Goal: Task Accomplishment & Management: Use online tool/utility

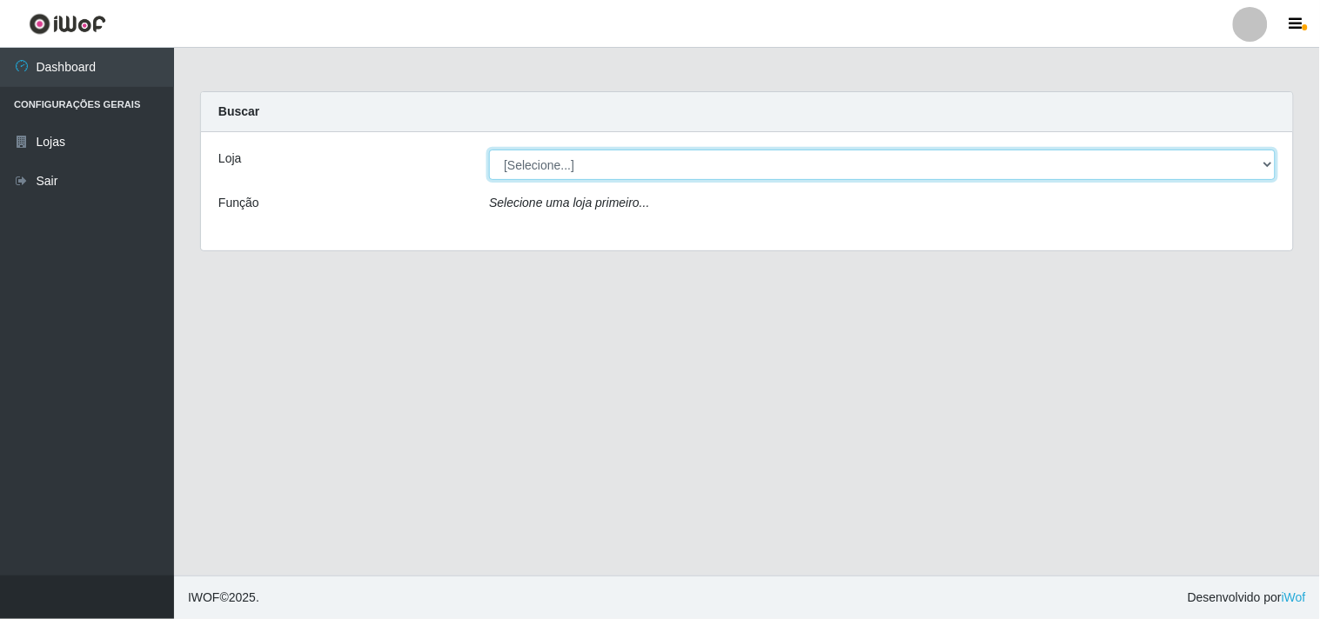
click at [1261, 160] on select "[Selecione...] Hiper Queiroz - [GEOGRAPHIC_DATA]" at bounding box center [882, 165] width 786 height 30
select select "514"
click at [489, 150] on select "[Selecione...] Hiper Queiroz - [GEOGRAPHIC_DATA]" at bounding box center [882, 165] width 786 height 30
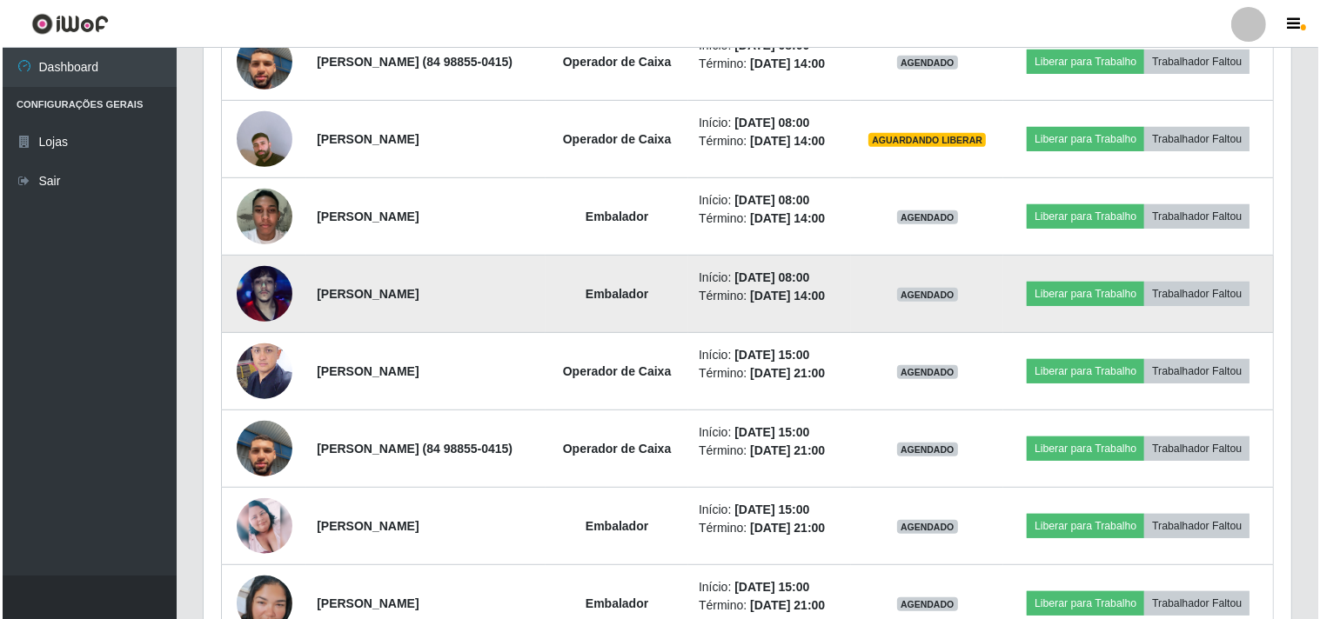
scroll to position [772, 0]
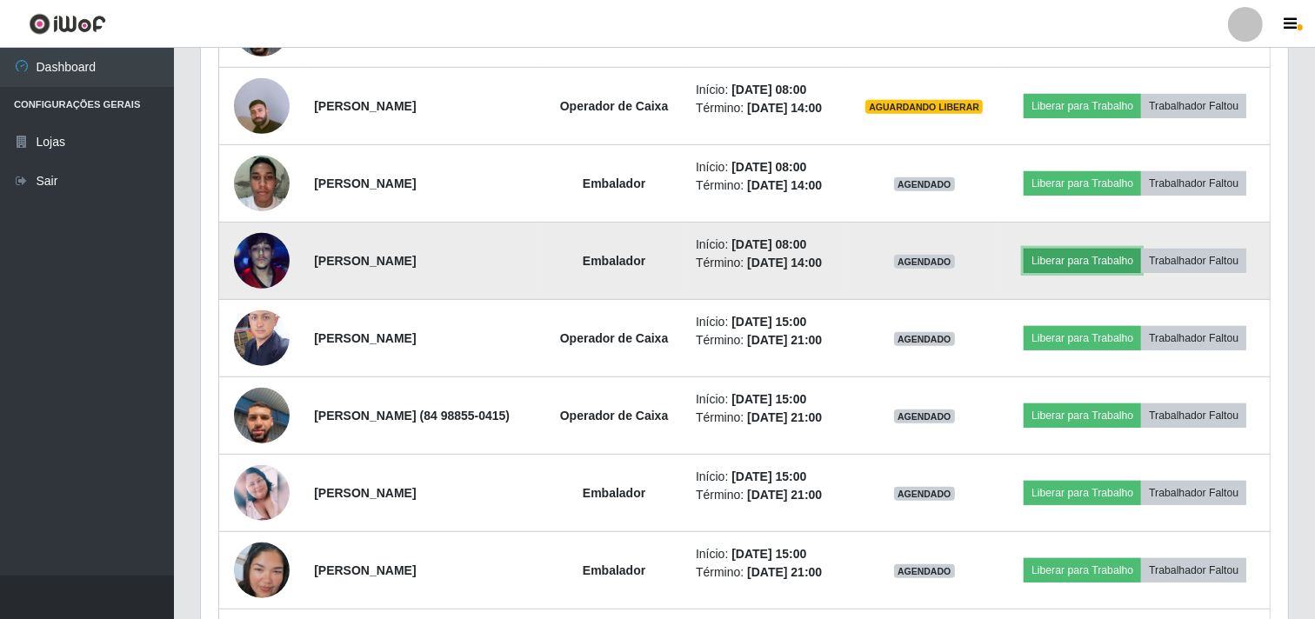
click at [1141, 273] on button "Liberar para Trabalho" at bounding box center [1082, 261] width 117 height 24
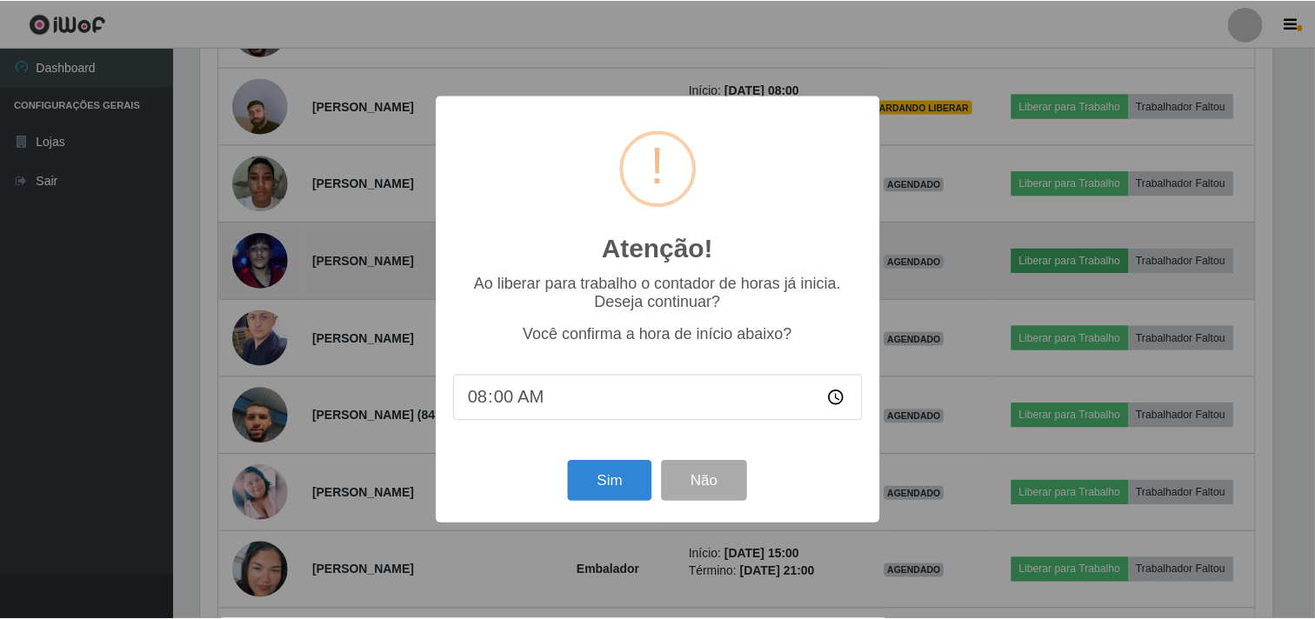
scroll to position [360, 1076]
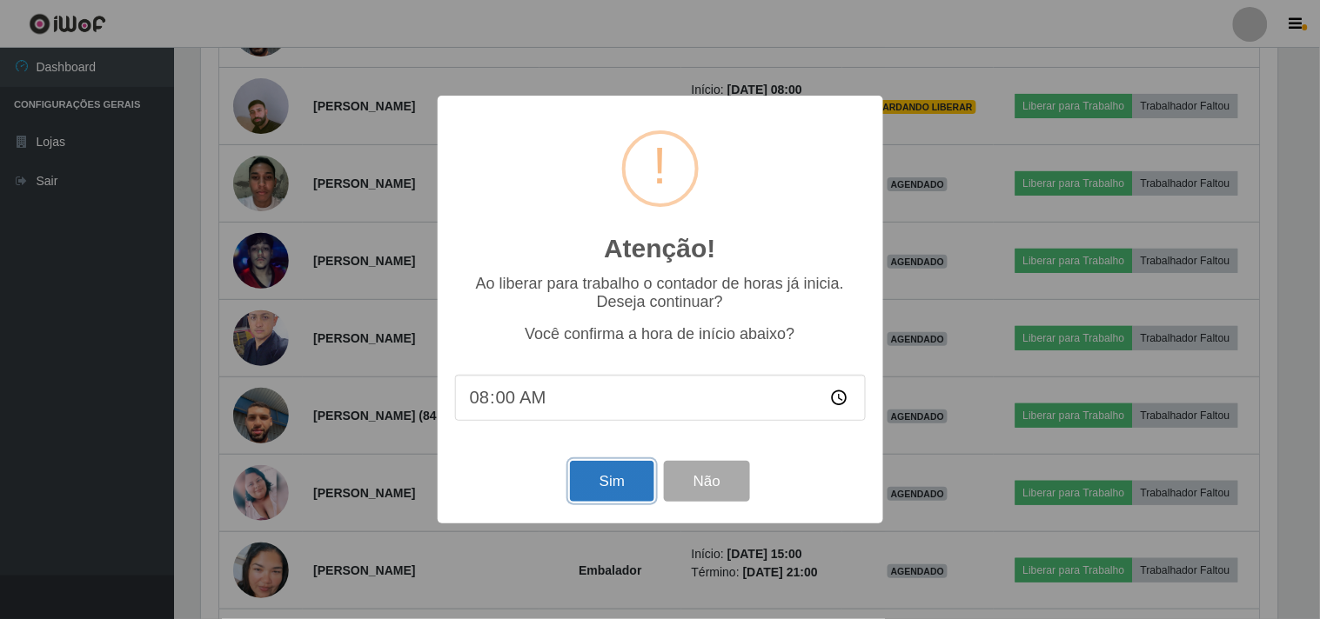
click at [622, 474] on button "Sim" at bounding box center [612, 481] width 84 height 41
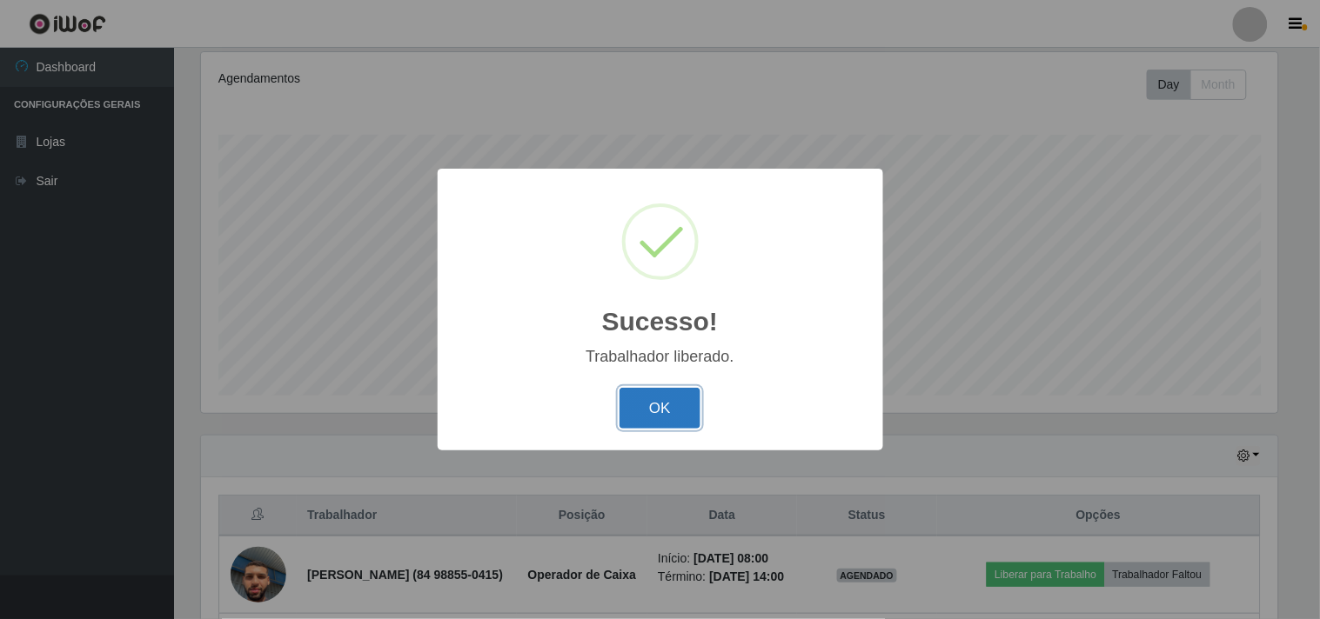
click at [662, 406] on button "OK" at bounding box center [659, 408] width 81 height 41
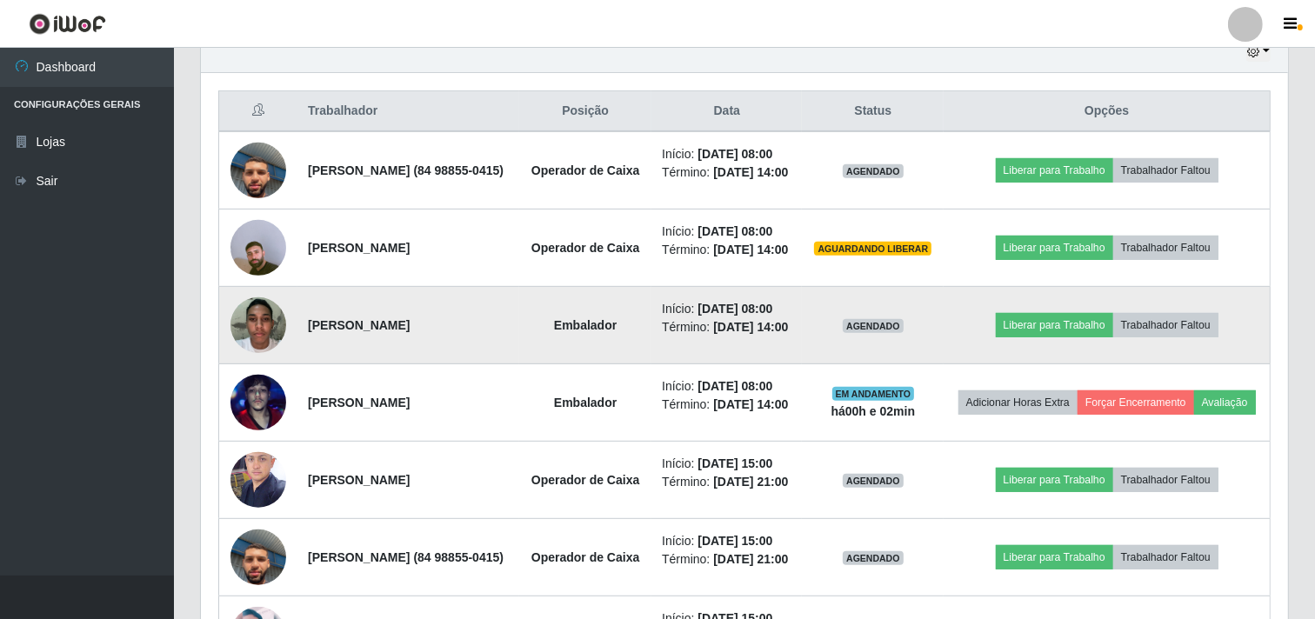
scroll to position [612, 0]
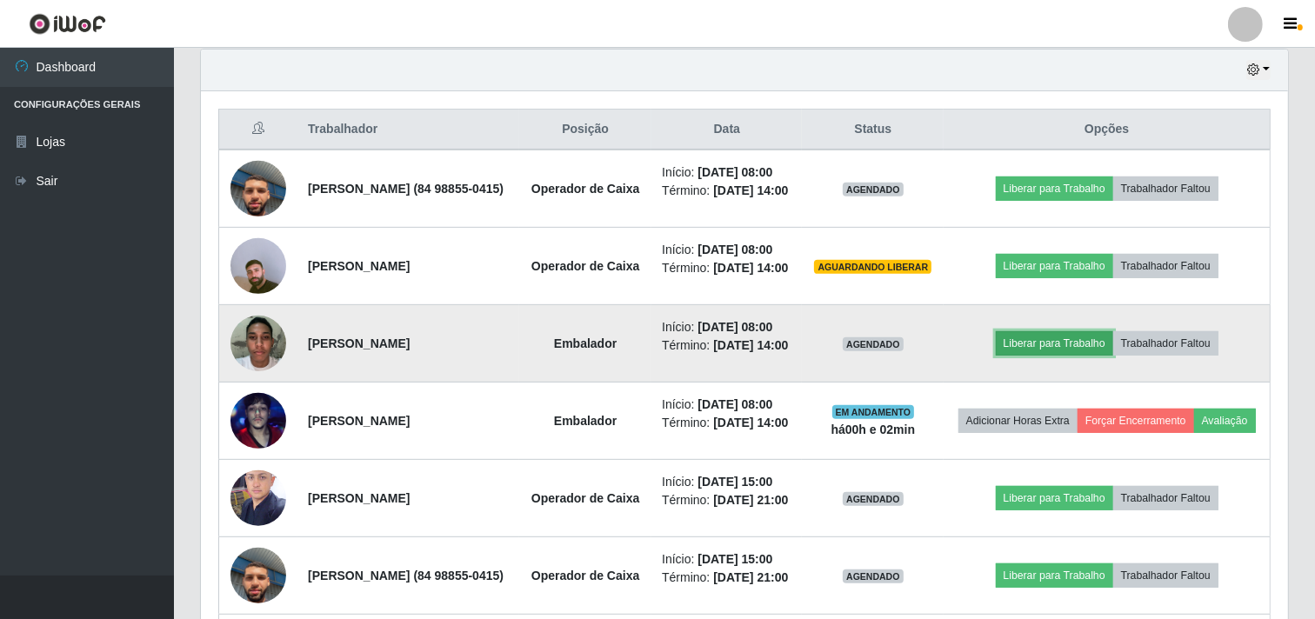
click at [1054, 356] on button "Liberar para Trabalho" at bounding box center [1054, 343] width 117 height 24
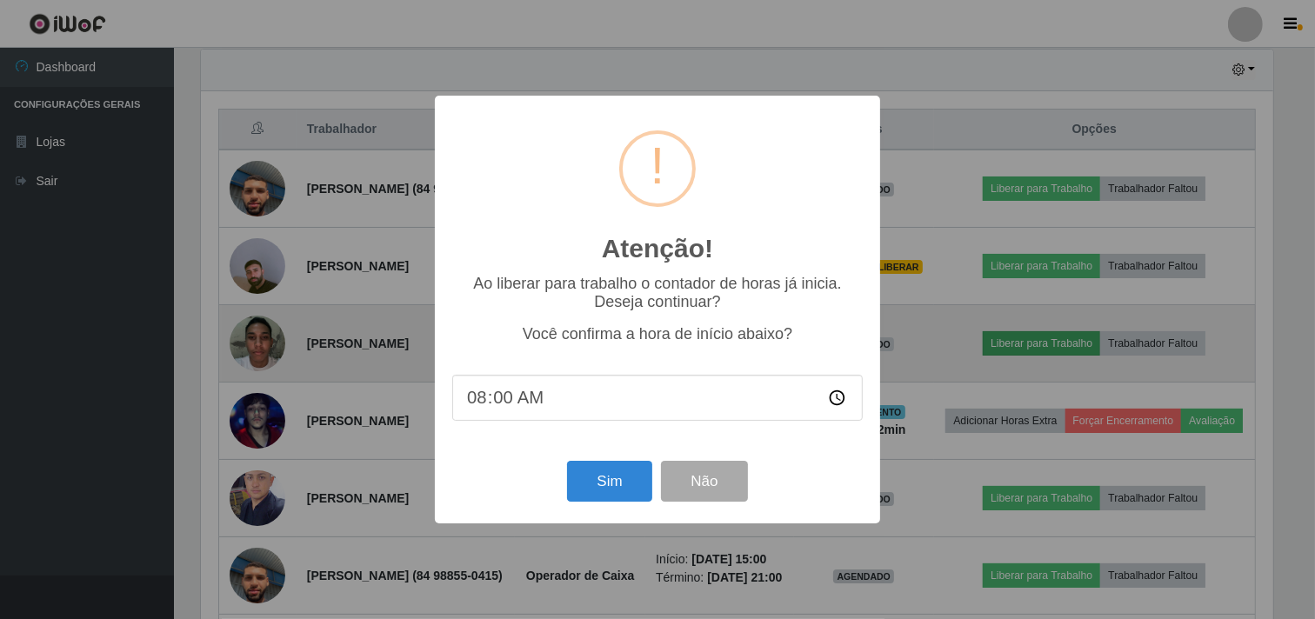
scroll to position [360, 1076]
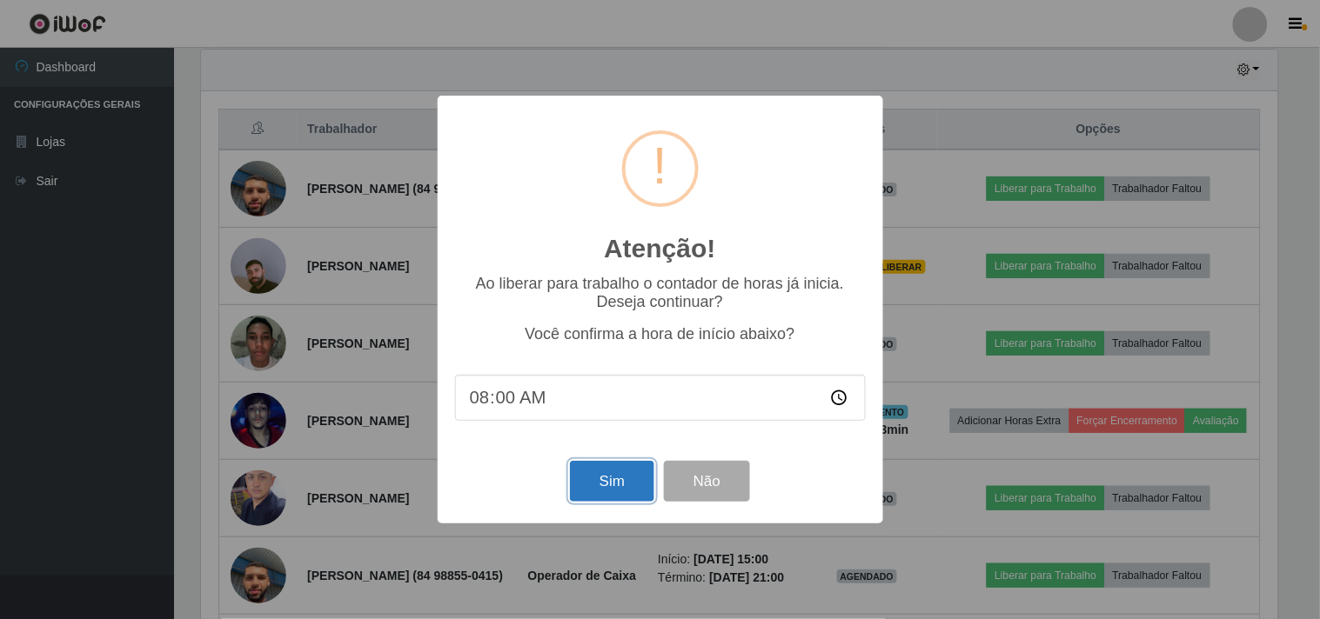
click at [605, 488] on button "Sim" at bounding box center [612, 481] width 84 height 41
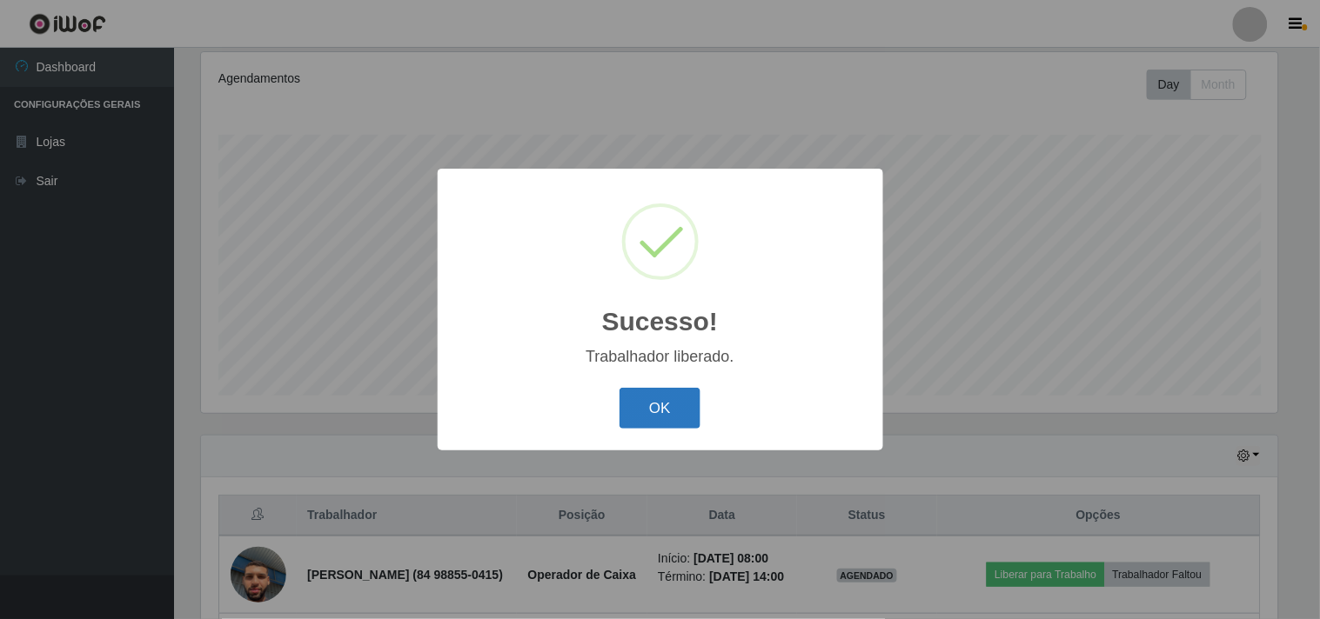
click at [651, 415] on button "OK" at bounding box center [659, 408] width 81 height 41
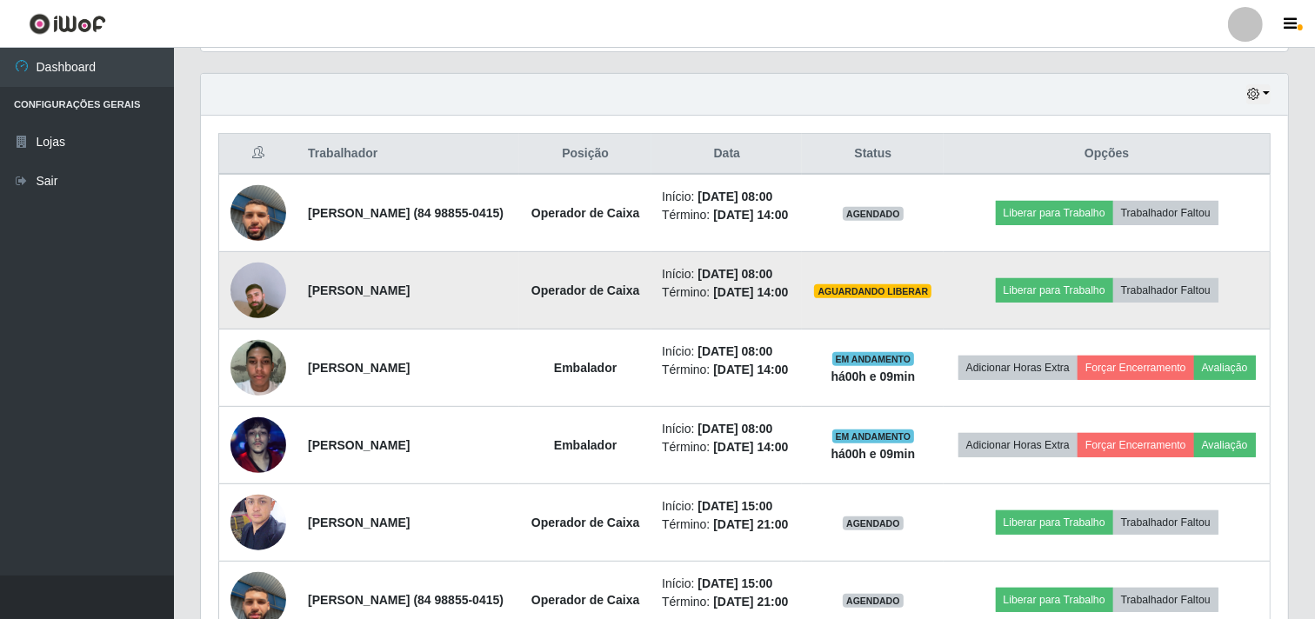
scroll to position [709, 0]
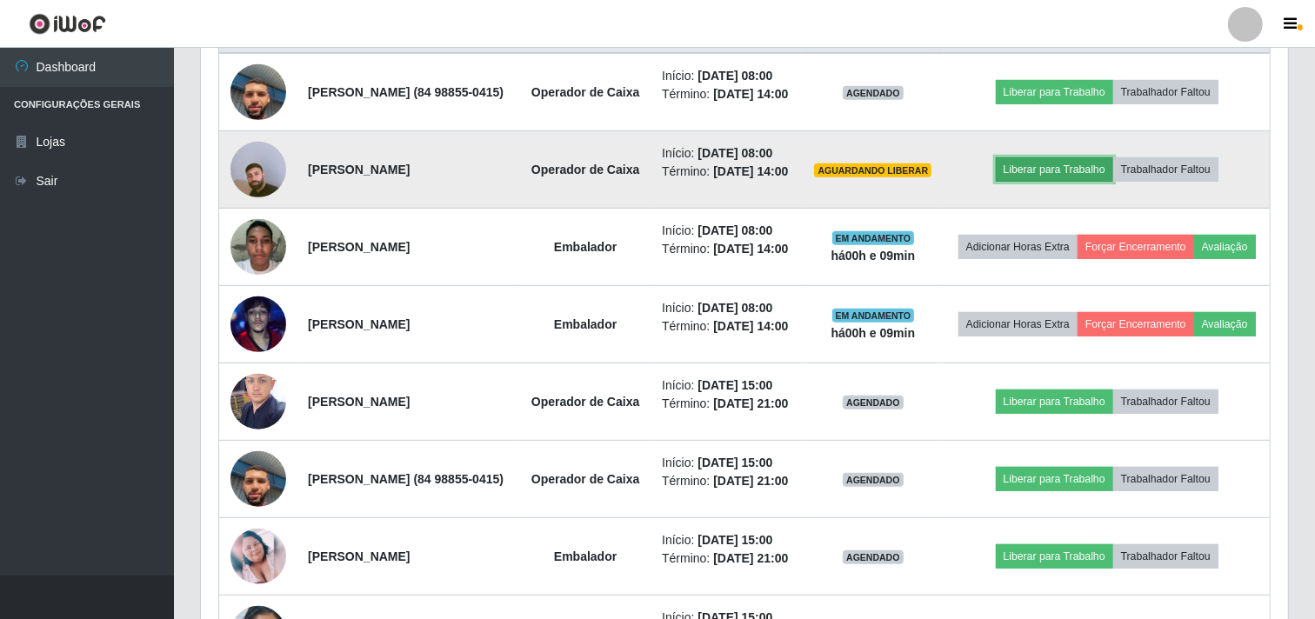
click at [1059, 182] on button "Liberar para Trabalho" at bounding box center [1054, 169] width 117 height 24
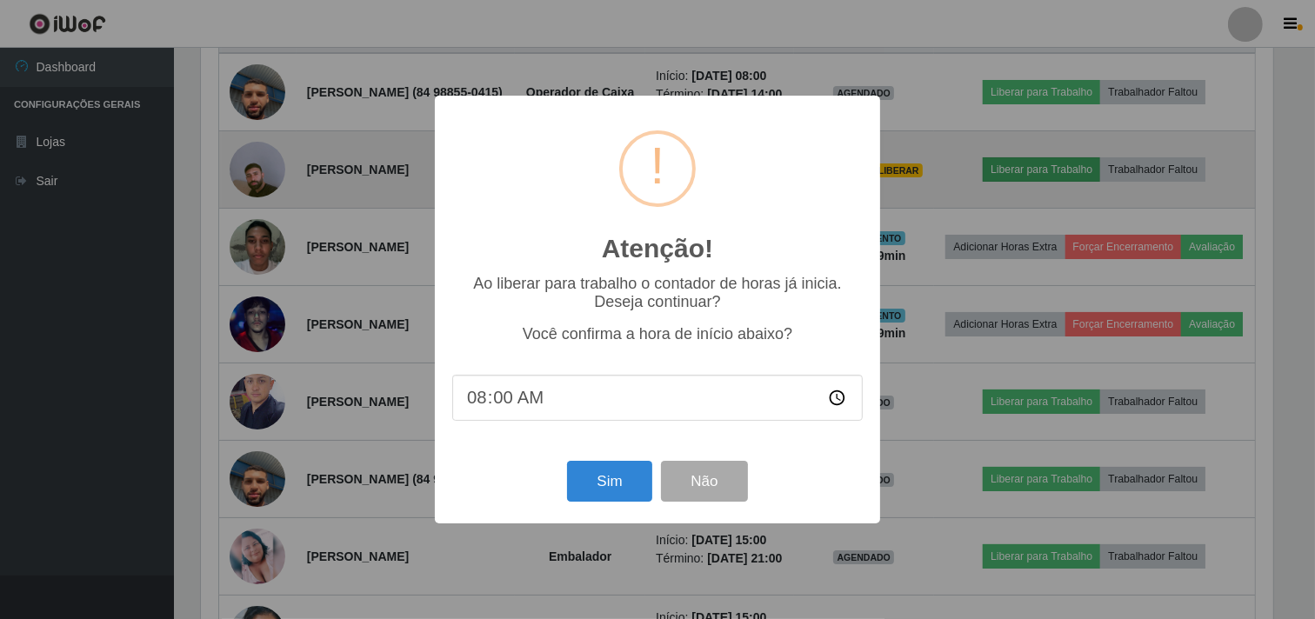
scroll to position [360, 1076]
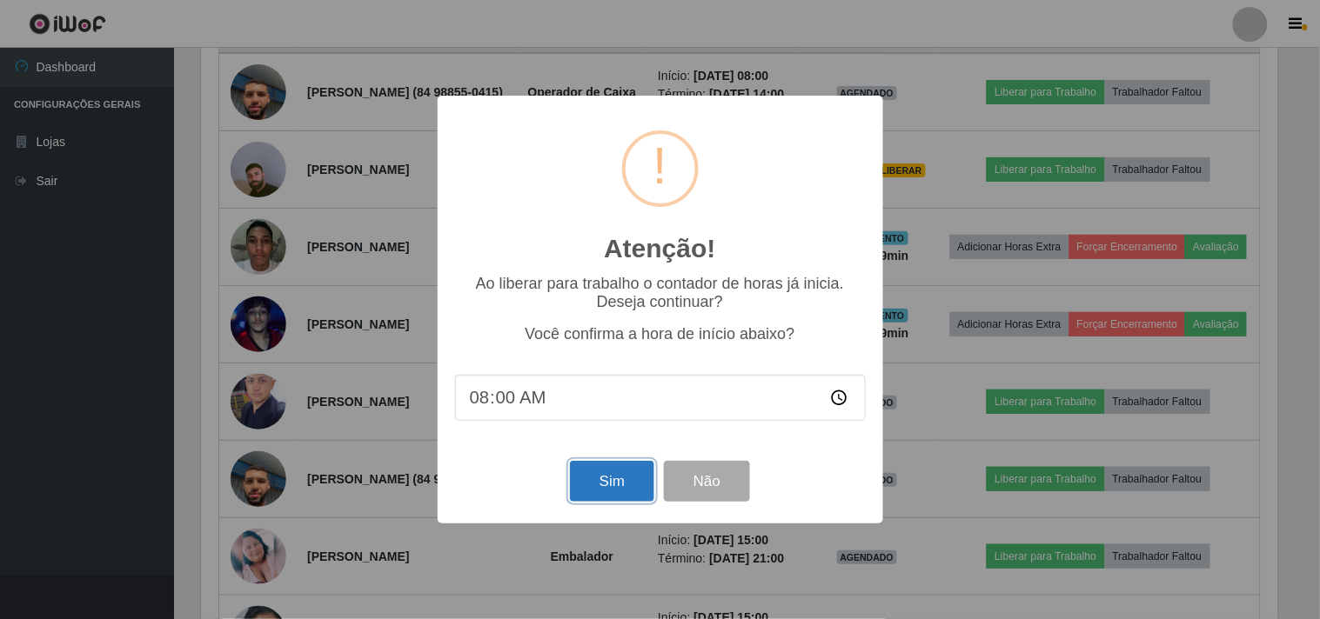
click at [604, 479] on button "Sim" at bounding box center [612, 481] width 84 height 41
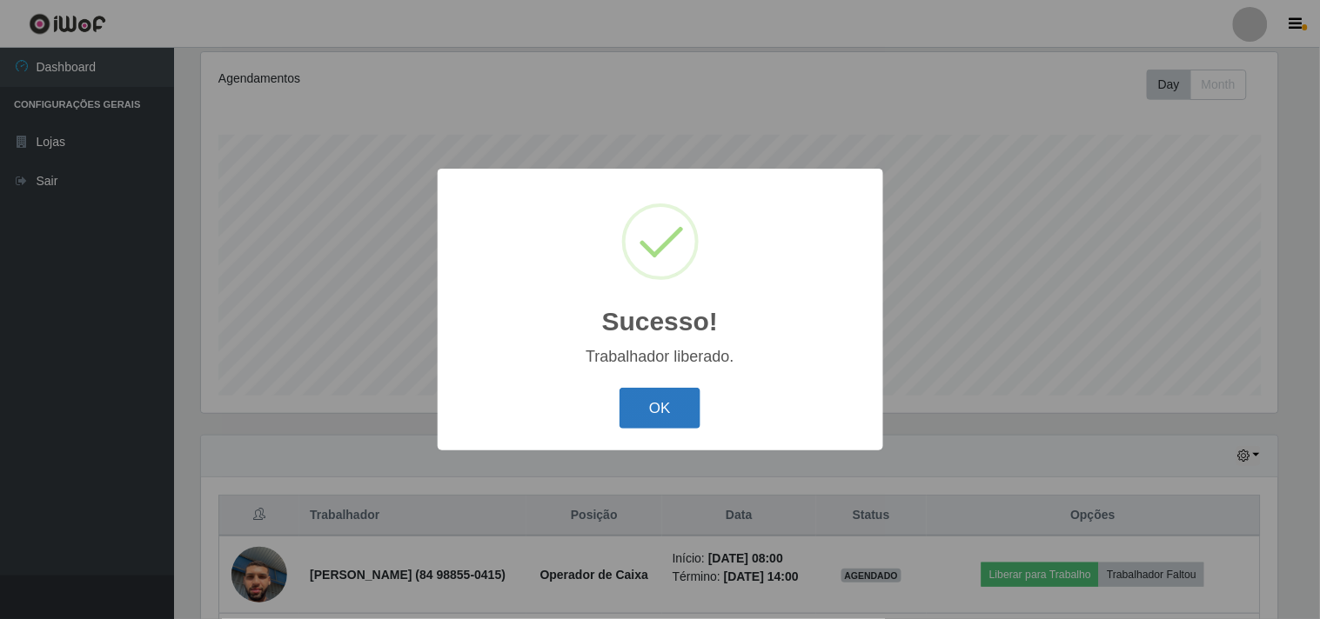
click at [651, 407] on button "OK" at bounding box center [659, 408] width 81 height 41
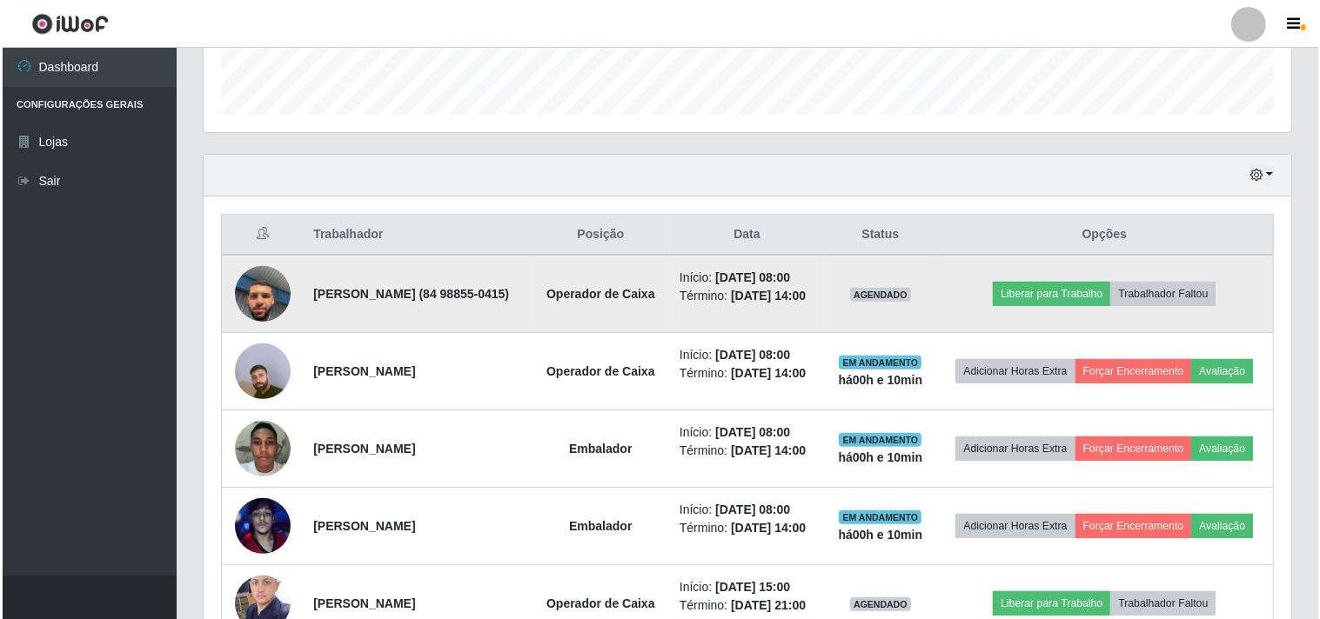
scroll to position [516, 0]
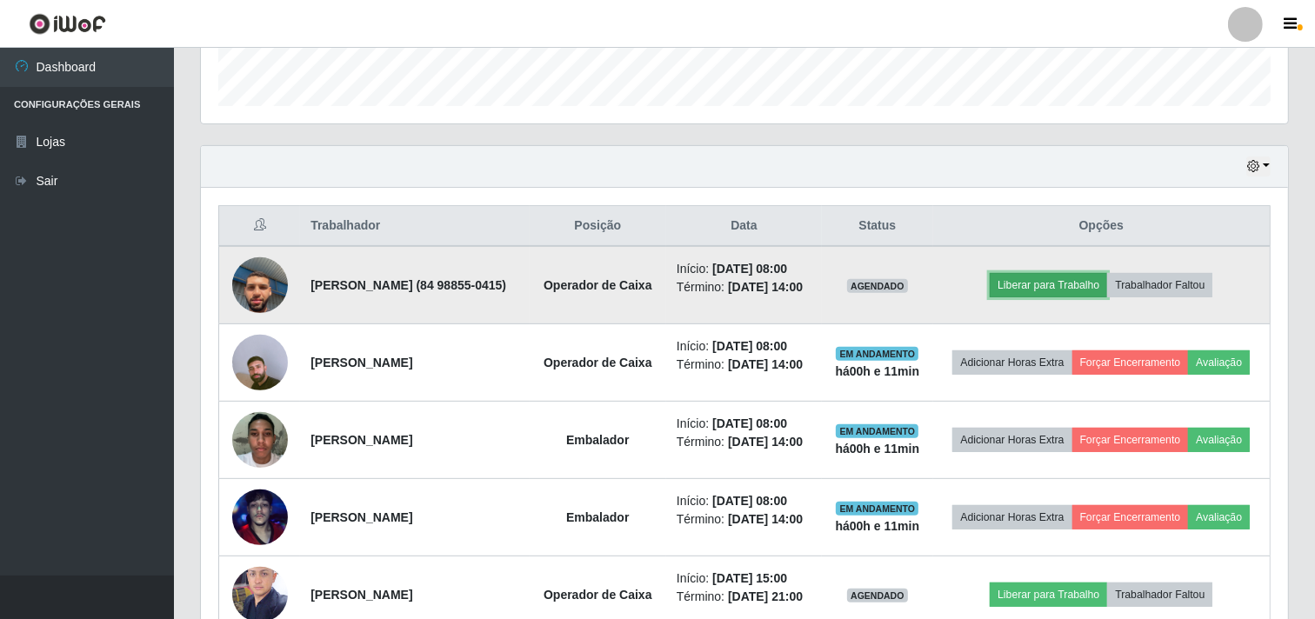
click at [1068, 297] on button "Liberar para Trabalho" at bounding box center [1048, 285] width 117 height 24
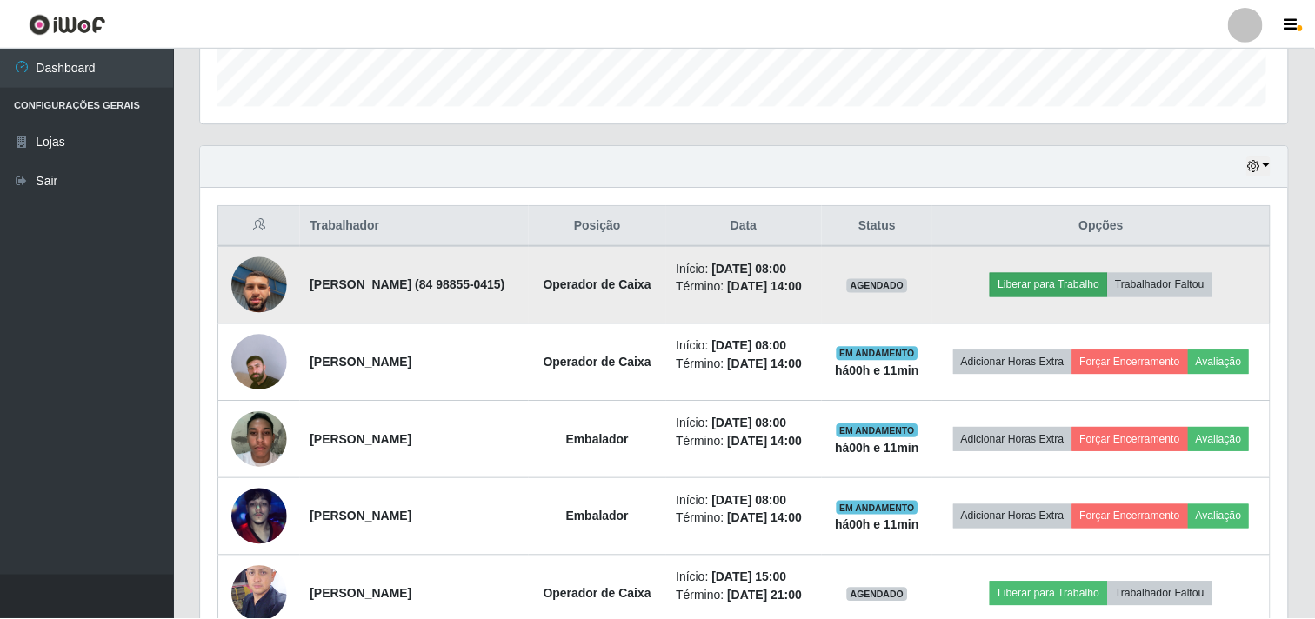
scroll to position [360, 1076]
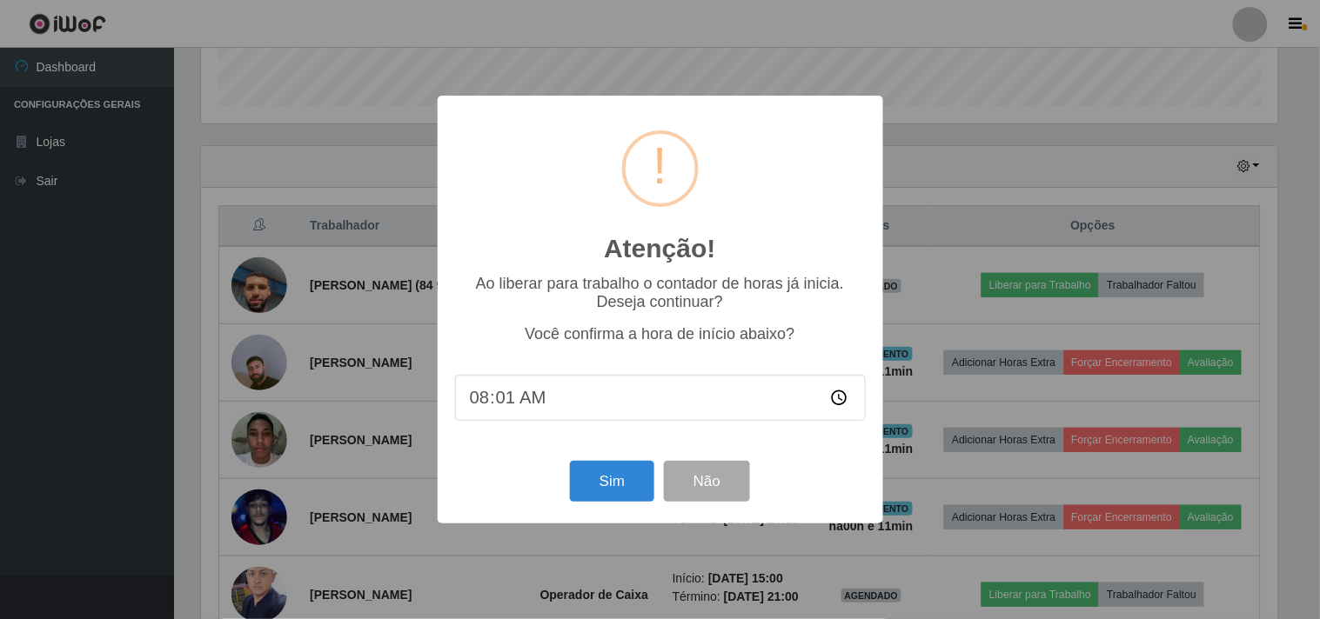
type input "08:11"
click at [622, 484] on button "Sim" at bounding box center [612, 481] width 84 height 41
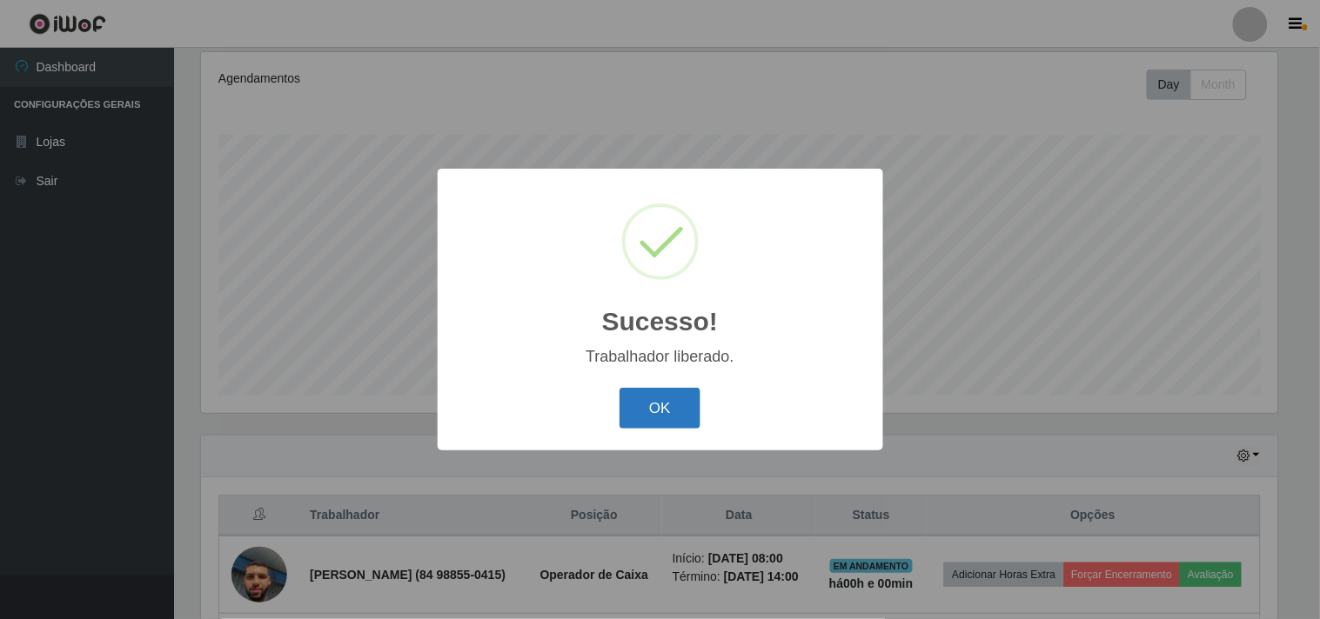
click at [652, 424] on button "OK" at bounding box center [659, 408] width 81 height 41
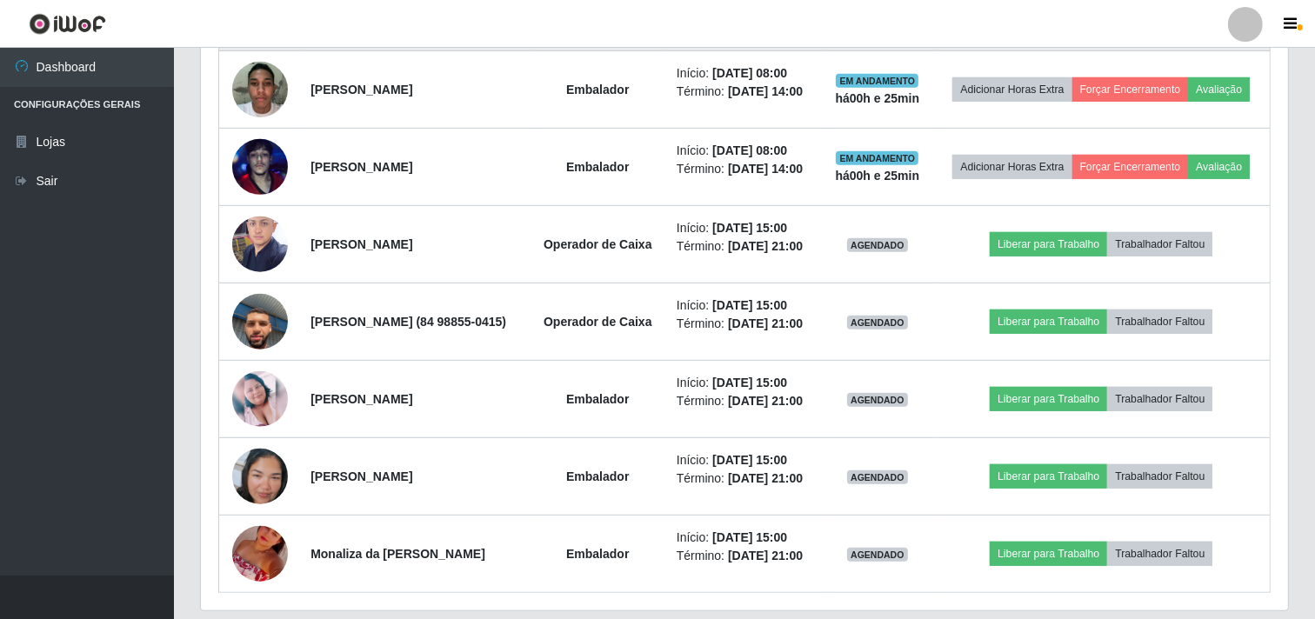
scroll to position [847, 0]
